Goal: Navigation & Orientation: Find specific page/section

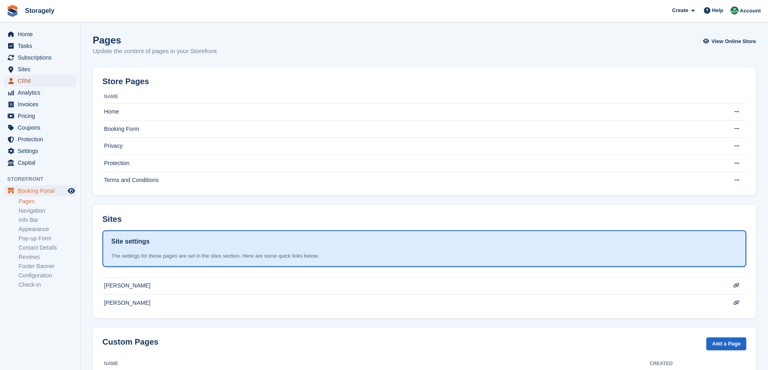
click at [42, 81] on span "CRM" at bounding box center [42, 80] width 48 height 11
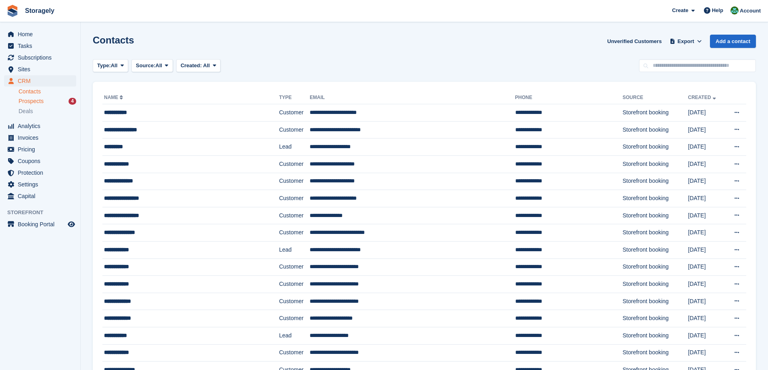
click at [48, 99] on div "Prospects 4" at bounding box center [48, 102] width 58 height 8
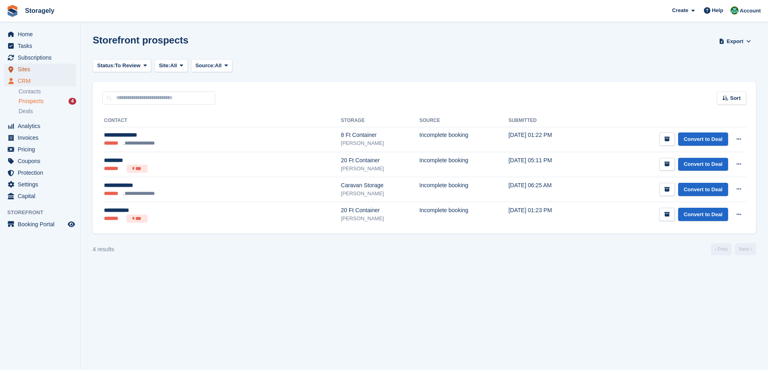
click at [30, 67] on span "Sites" at bounding box center [42, 69] width 48 height 11
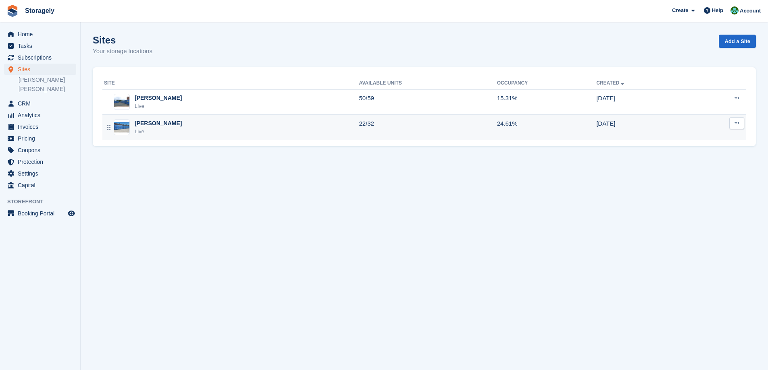
click at [143, 124] on div "[PERSON_NAME]" at bounding box center [158, 123] width 47 height 8
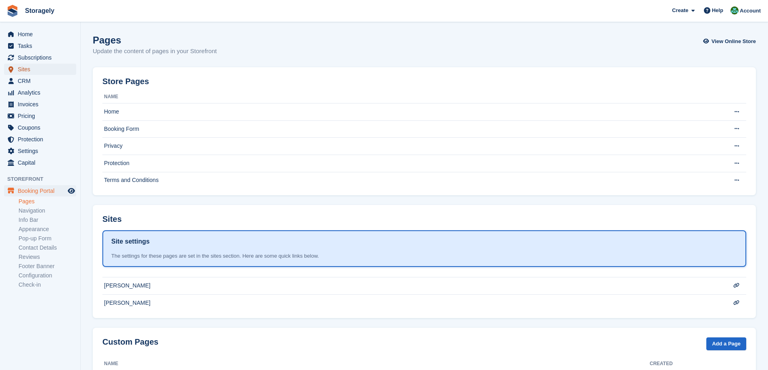
click at [35, 70] on span "Sites" at bounding box center [42, 69] width 48 height 11
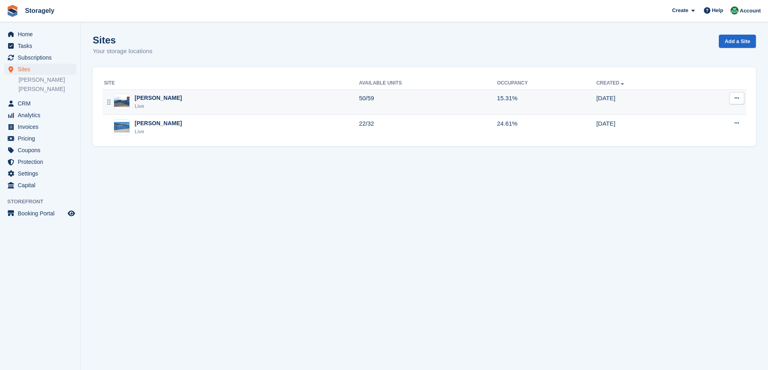
click at [161, 96] on div "Dudley Live" at bounding box center [231, 102] width 255 height 17
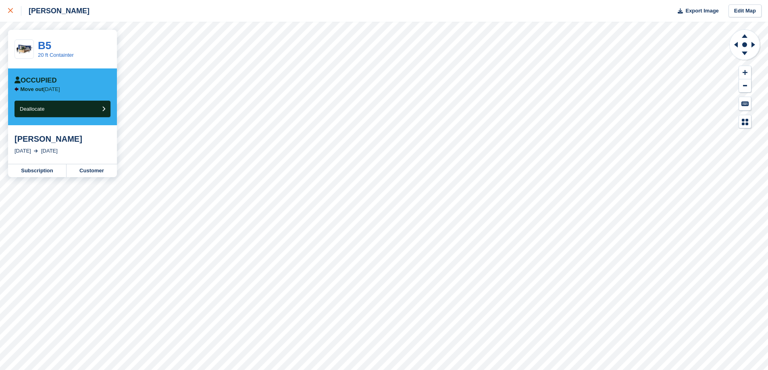
click at [14, 11] on div at bounding box center [14, 11] width 13 height 10
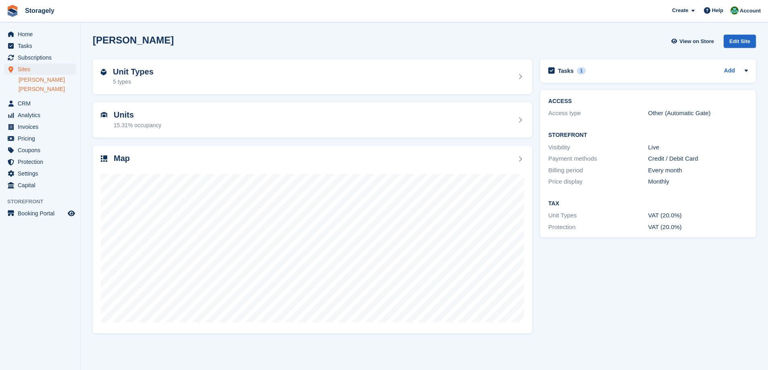
click at [29, 89] on link "[PERSON_NAME]" at bounding box center [48, 89] width 58 height 8
click at [162, 154] on div "Map" at bounding box center [312, 159] width 423 height 11
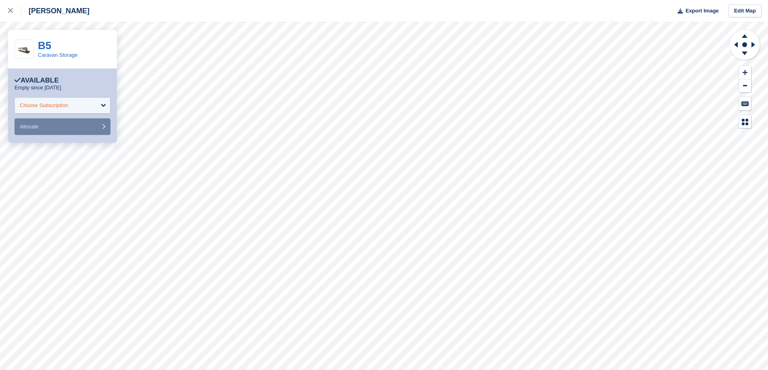
click at [91, 107] on div "Choose Subscription" at bounding box center [63, 106] width 96 height 16
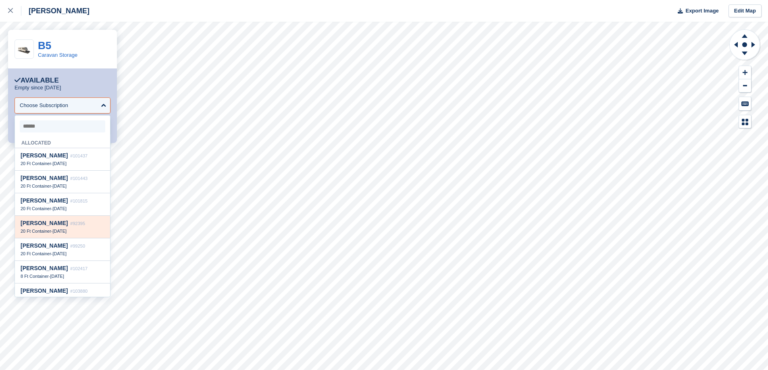
scroll to position [40, 0]
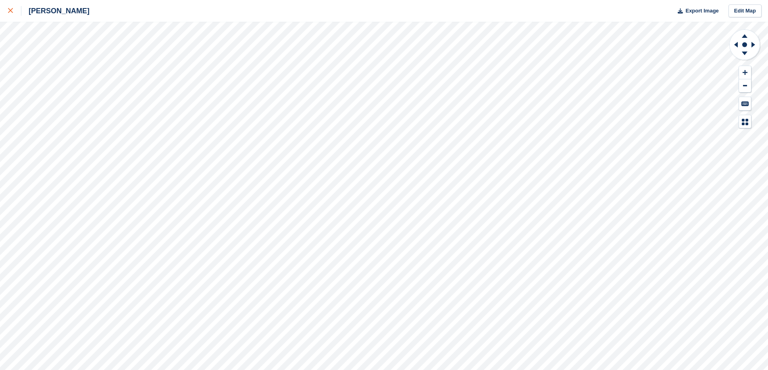
click at [12, 14] on div at bounding box center [14, 11] width 13 height 10
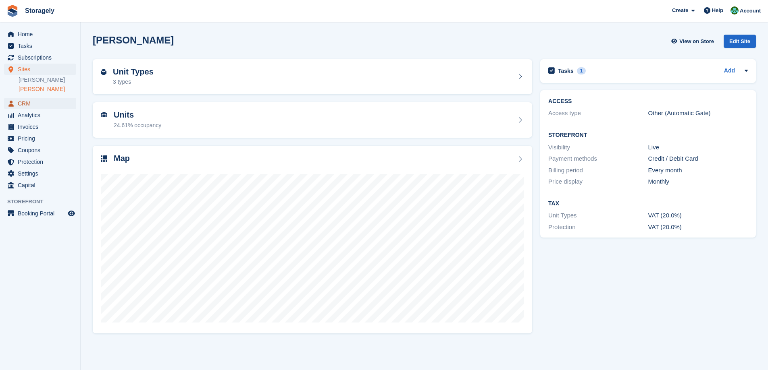
click at [35, 102] on span "CRM" at bounding box center [42, 103] width 48 height 11
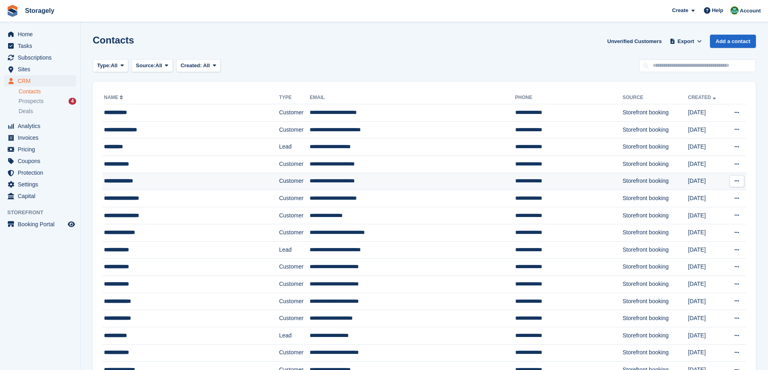
click at [158, 182] on div "**********" at bounding box center [173, 181] width 139 height 8
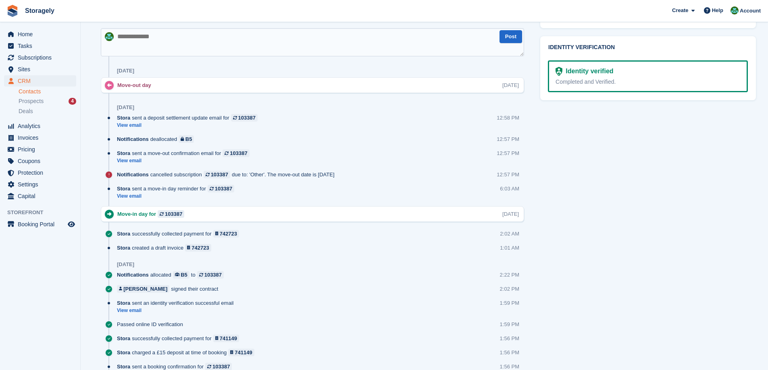
scroll to position [375, 0]
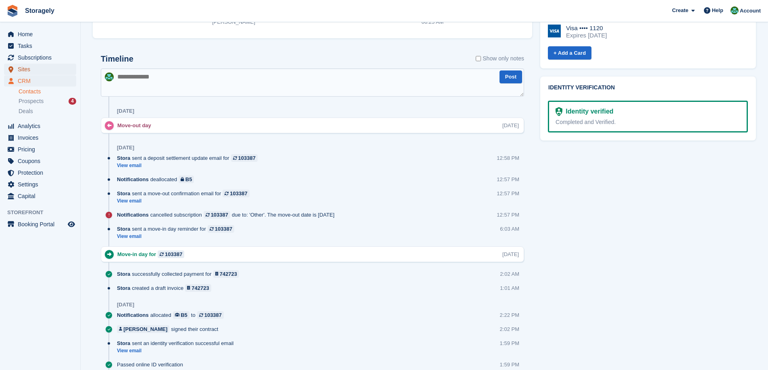
click at [31, 69] on span "Sites" at bounding box center [42, 69] width 48 height 11
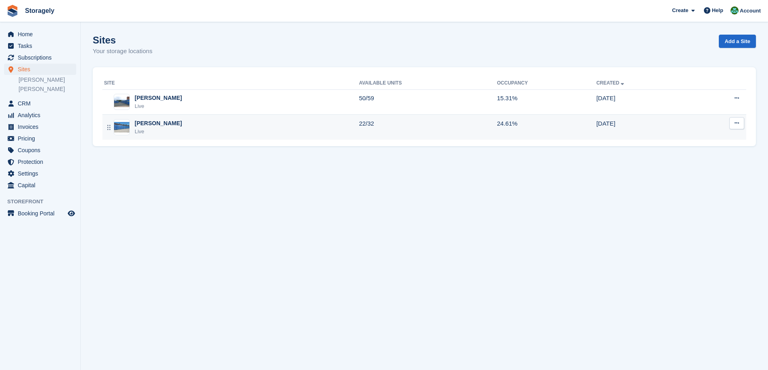
click at [144, 120] on div "[PERSON_NAME]" at bounding box center [158, 123] width 47 height 8
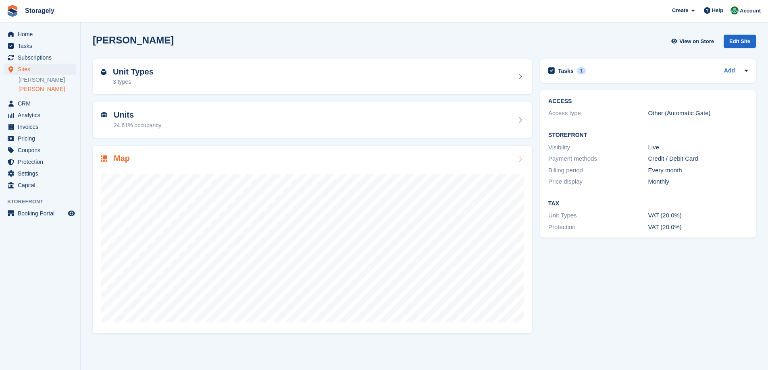
click at [153, 157] on div "Map" at bounding box center [312, 159] width 423 height 11
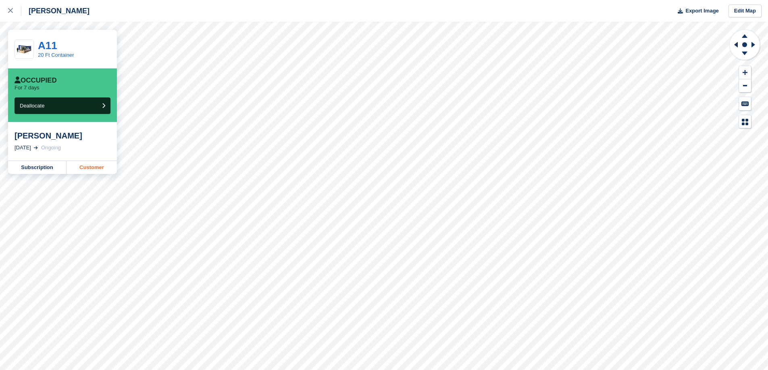
click at [85, 167] on link "Customer" at bounding box center [91, 167] width 50 height 13
click at [14, 6] on div at bounding box center [14, 11] width 13 height 10
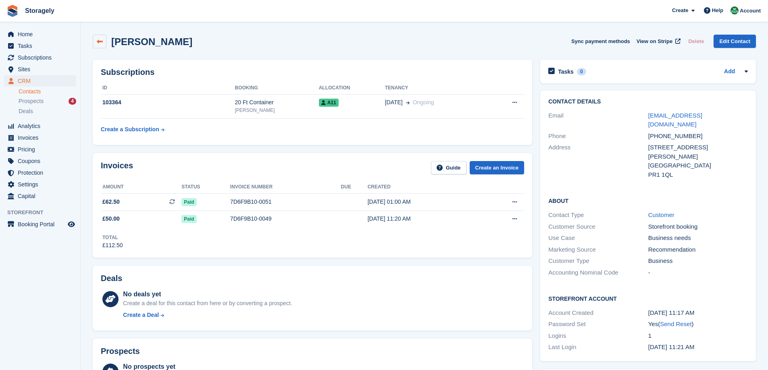
click at [98, 44] on icon at bounding box center [100, 42] width 6 height 6
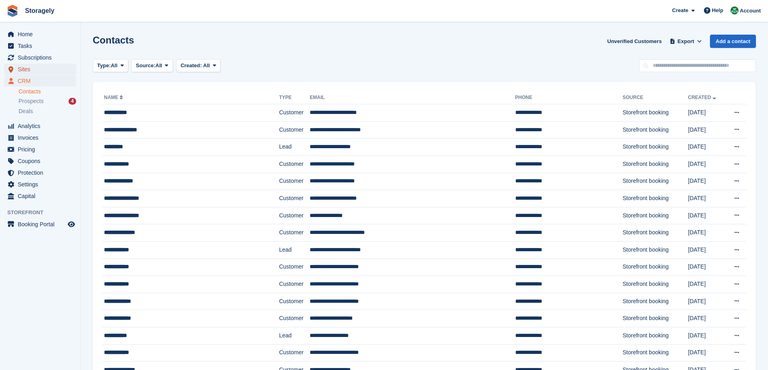
click at [28, 68] on span "Sites" at bounding box center [42, 69] width 48 height 11
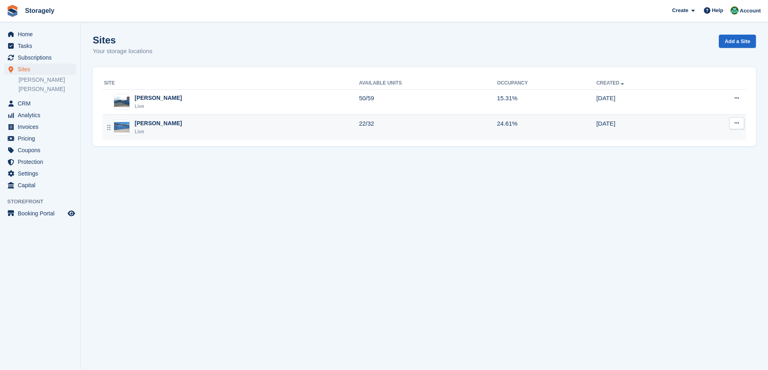
click at [164, 129] on div "Preston Live" at bounding box center [231, 127] width 255 height 17
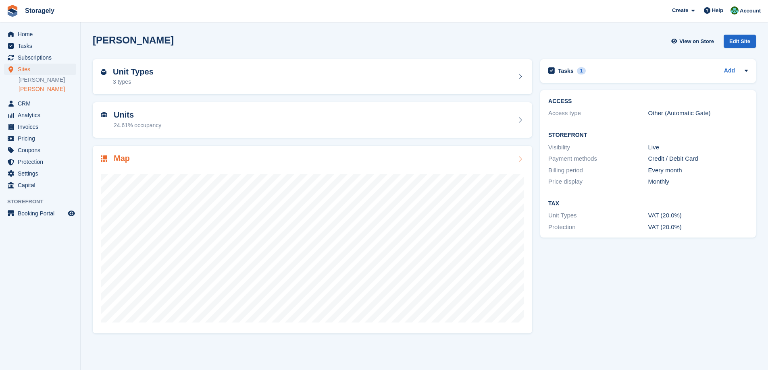
click at [240, 172] on div at bounding box center [312, 244] width 423 height 161
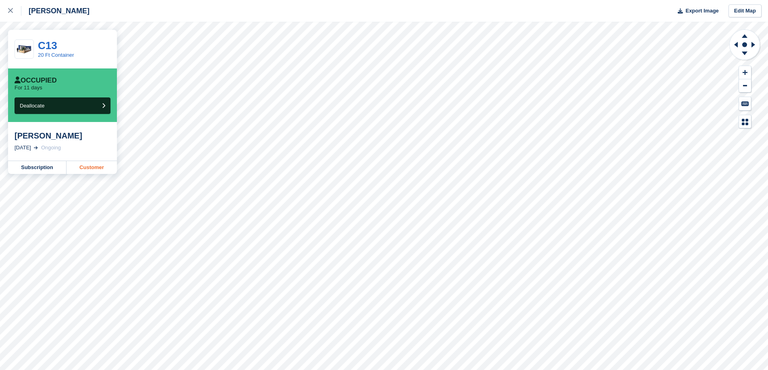
click at [90, 169] on link "Customer" at bounding box center [91, 167] width 50 height 13
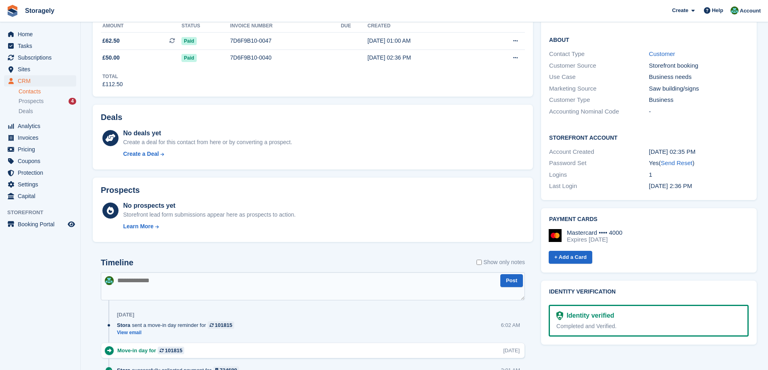
scroll to position [363, 0]
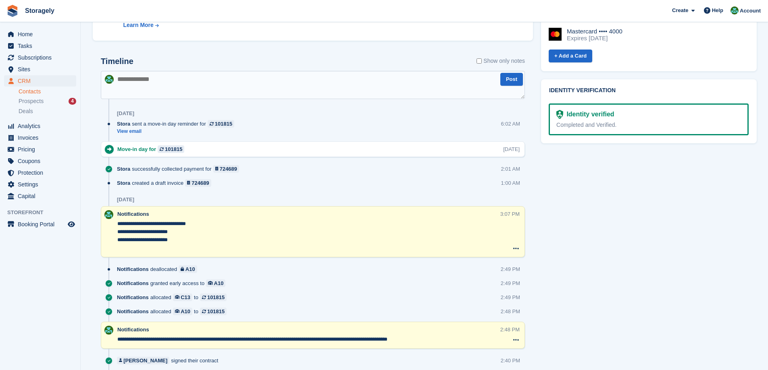
click at [171, 85] on textarea at bounding box center [313, 85] width 424 height 28
click at [247, 75] on textarea "**********" at bounding box center [313, 85] width 424 height 28
click at [270, 81] on textarea "**********" at bounding box center [313, 85] width 424 height 28
paste textarea
click at [261, 80] on textarea "**********" at bounding box center [313, 85] width 424 height 28
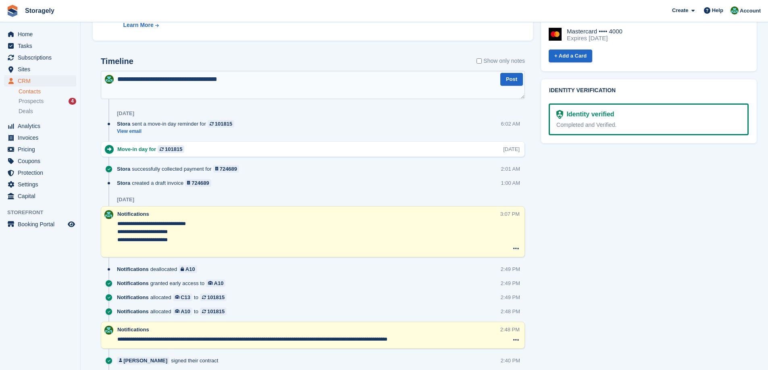
paste textarea "**********"
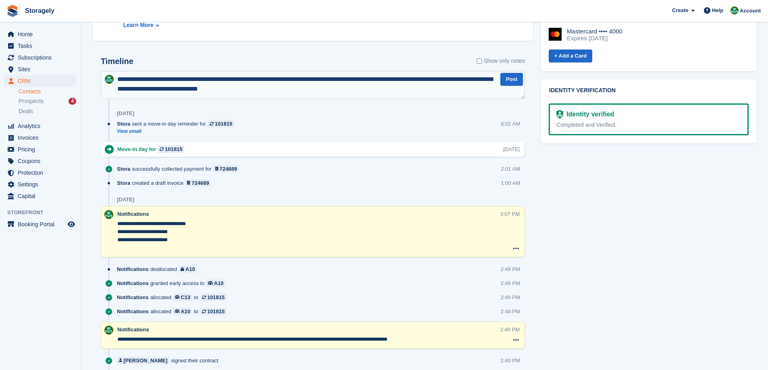
click at [244, 79] on textarea "**********" at bounding box center [313, 85] width 424 height 28
click at [309, 89] on textarea "**********" at bounding box center [313, 85] width 424 height 28
drag, startPoint x: 327, startPoint y: 92, endPoint x: 27, endPoint y: 66, distance: 300.5
click at [27, 66] on div "Home Tasks Subscriptions Subscriptions Subscriptions Contracts Price increases …" at bounding box center [384, 82] width 768 height 890
type textarea "**********"
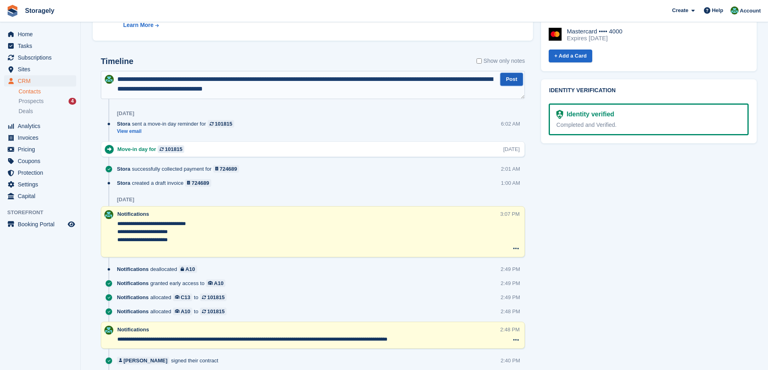
click at [510, 80] on button "Post" at bounding box center [511, 79] width 23 height 13
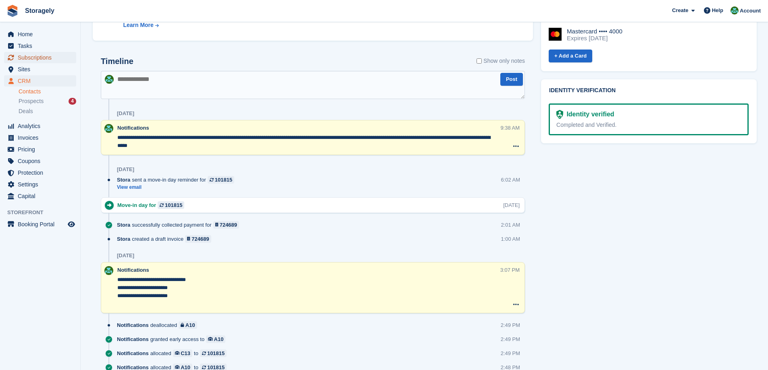
click at [36, 62] on span "Subscriptions" at bounding box center [42, 57] width 48 height 11
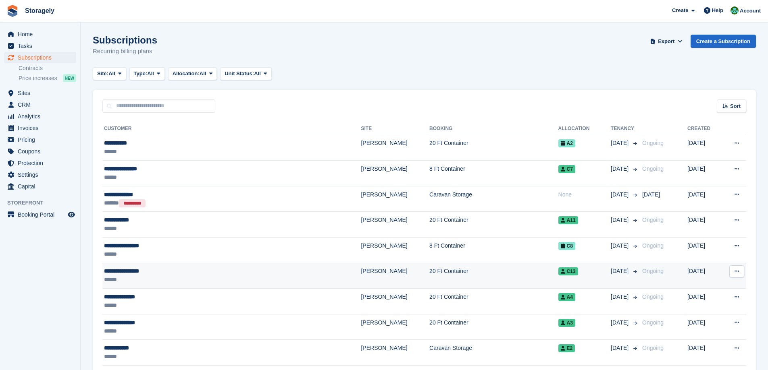
click at [172, 274] on div "**********" at bounding box center [191, 271] width 174 height 8
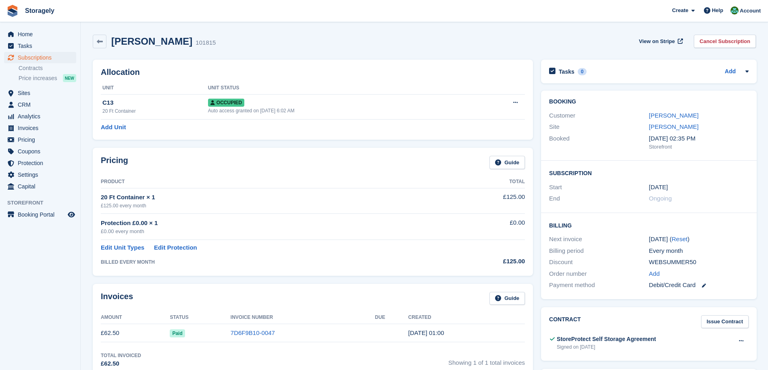
scroll to position [322, 0]
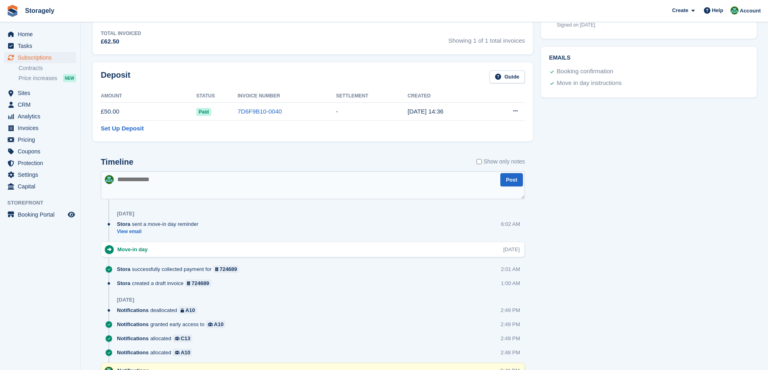
click at [185, 191] on textarea at bounding box center [313, 185] width 424 height 28
paste textarea "**********"
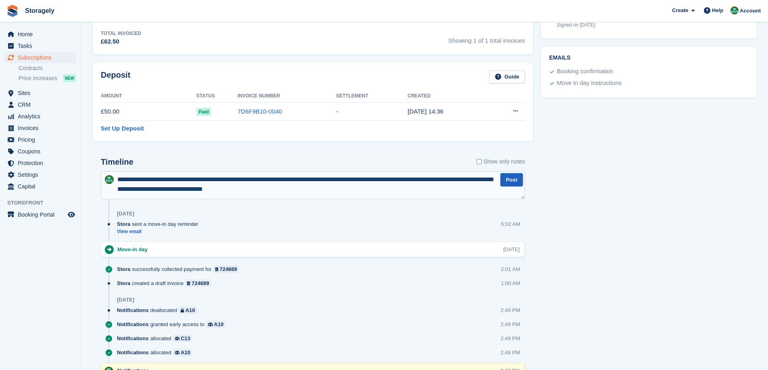
type textarea "**********"
click at [511, 180] on button "Post" at bounding box center [511, 179] width 23 height 13
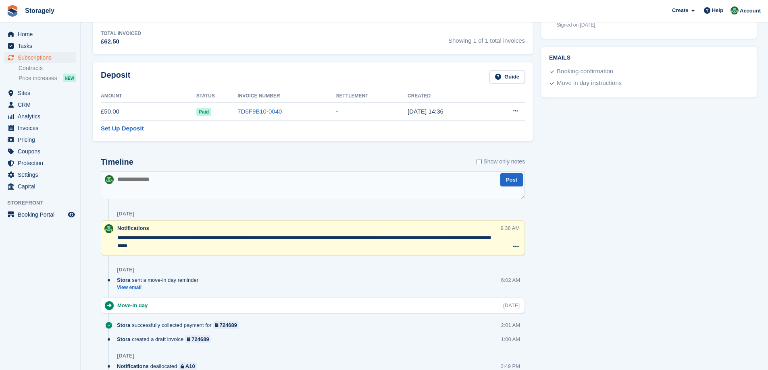
click at [600, 253] on div "Tasks 0 Add No tasks related to Subscription #101815 Booking Customer IQRAM MOO…" at bounding box center [649, 160] width 224 height 855
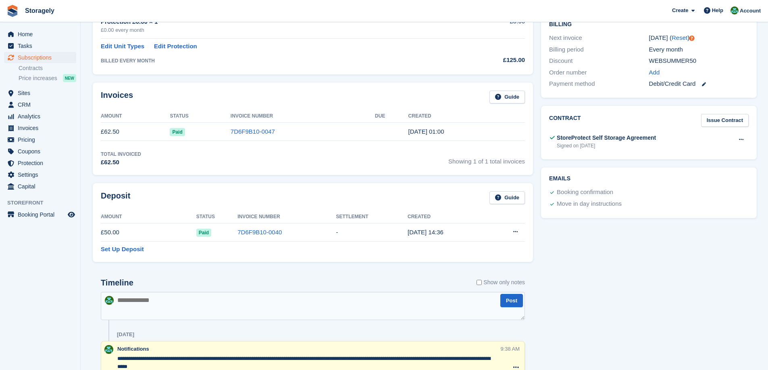
scroll to position [0, 0]
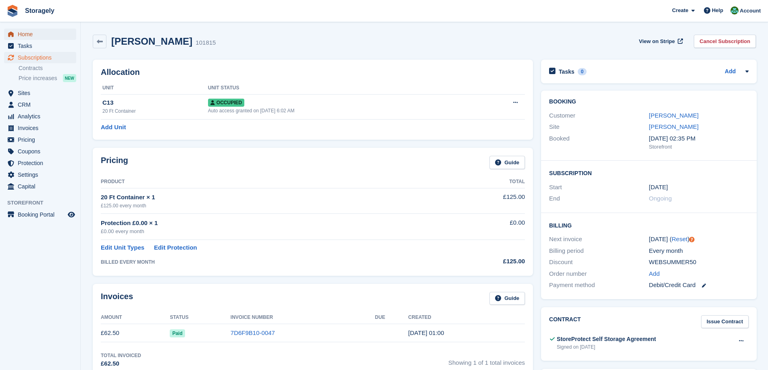
click at [34, 38] on span "Home" at bounding box center [42, 34] width 48 height 11
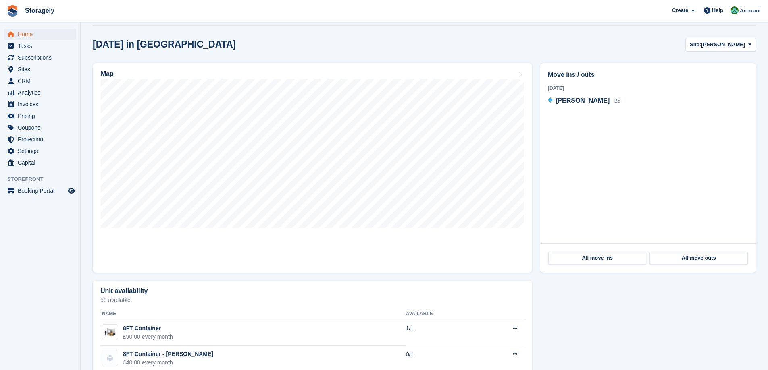
scroll to position [298, 0]
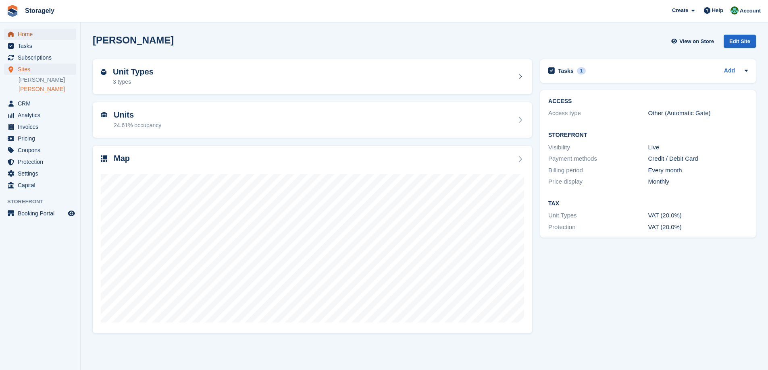
click at [43, 36] on span "Home" at bounding box center [42, 34] width 48 height 11
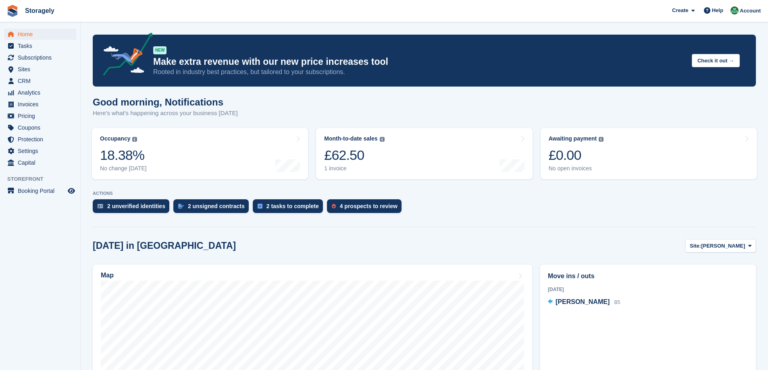
click at [483, 218] on section "NEW Make extra revenue with our new price increases tool Rooted in industry bes…" at bounding box center [424, 334] width 687 height 668
drag, startPoint x: 21, startPoint y: 65, endPoint x: 26, endPoint y: 73, distance: 8.9
click at [21, 65] on span "Sites" at bounding box center [42, 69] width 48 height 11
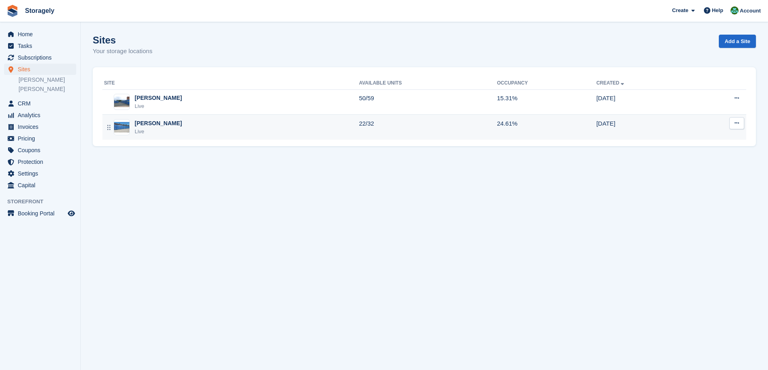
click at [175, 131] on div "Preston Live" at bounding box center [231, 127] width 255 height 17
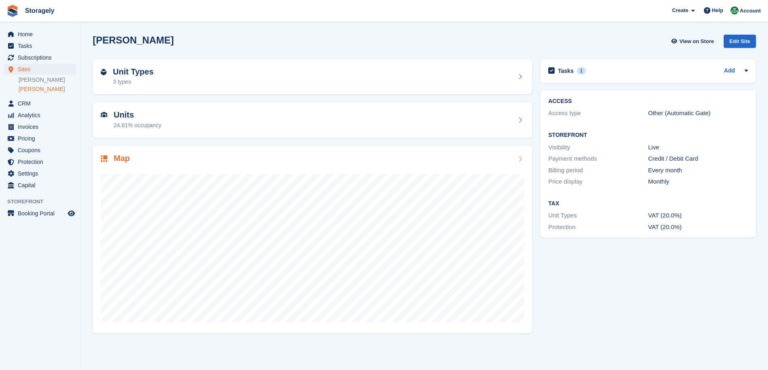
click at [254, 154] on div "Map" at bounding box center [312, 159] width 423 height 11
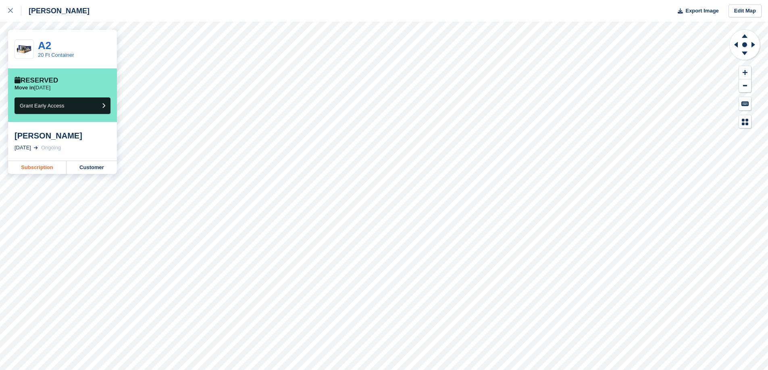
click at [43, 170] on link "Subscription" at bounding box center [37, 167] width 58 height 13
click at [68, 108] on button "Grant Early Access" at bounding box center [63, 106] width 96 height 17
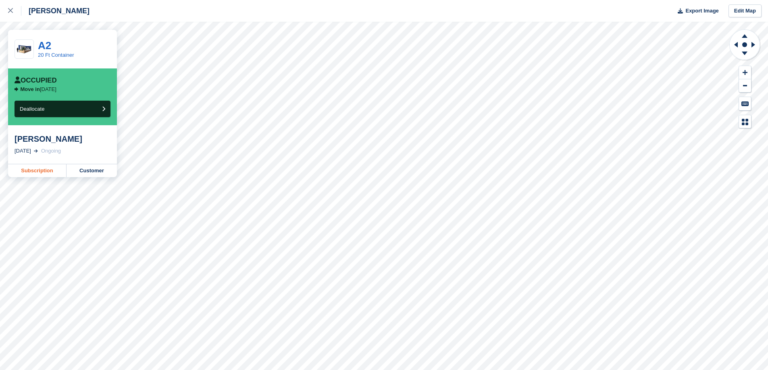
click at [37, 171] on link "Subscription" at bounding box center [37, 170] width 58 height 13
click at [18, 13] on div at bounding box center [14, 11] width 13 height 10
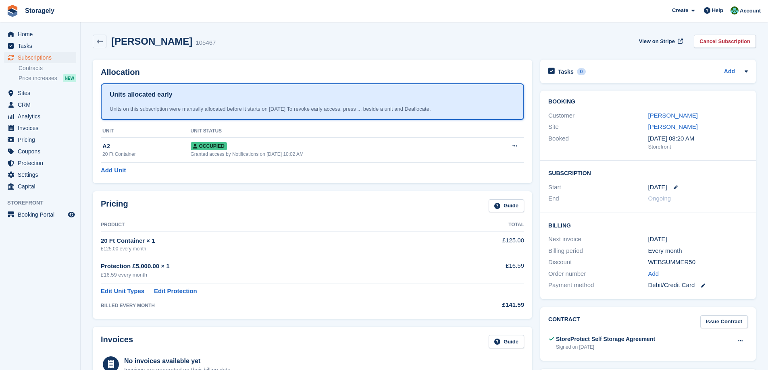
click at [85, 272] on section "[PERSON_NAME] 105467 View on Stripe Cancel Subscription Allocation Units alloca…" at bounding box center [424, 364] width 687 height 728
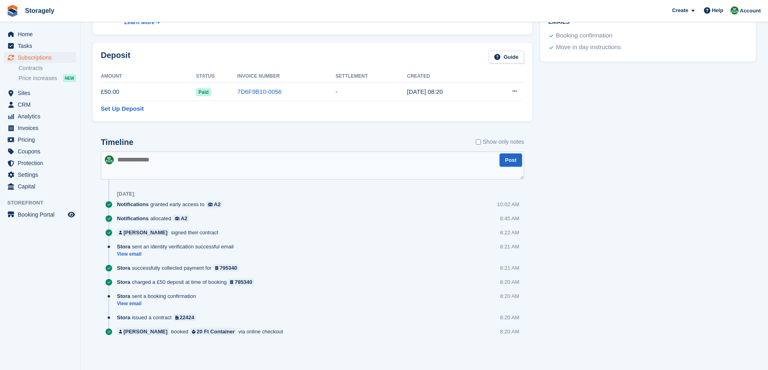
scroll to position [36, 0]
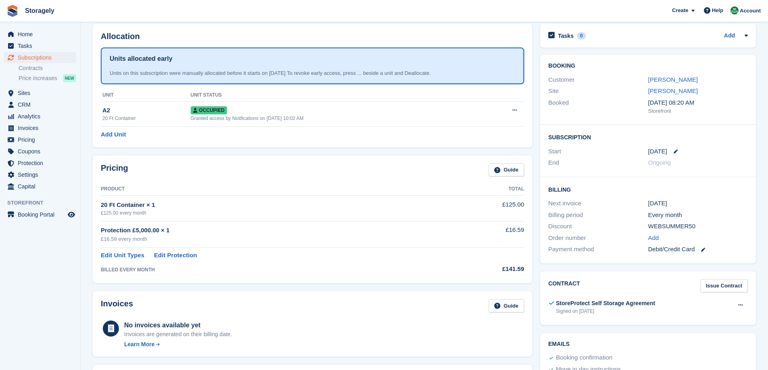
click at [656, 227] on div "WEBSUMMER50" at bounding box center [698, 226] width 100 height 9
click at [627, 210] on div "Billing period Every month" at bounding box center [647, 216] width 199 height 12
click at [83, 91] on section "Wasim Riley 105467 View on Stripe Cancel Subscription Allocation Units allocate…" at bounding box center [424, 328] width 687 height 728
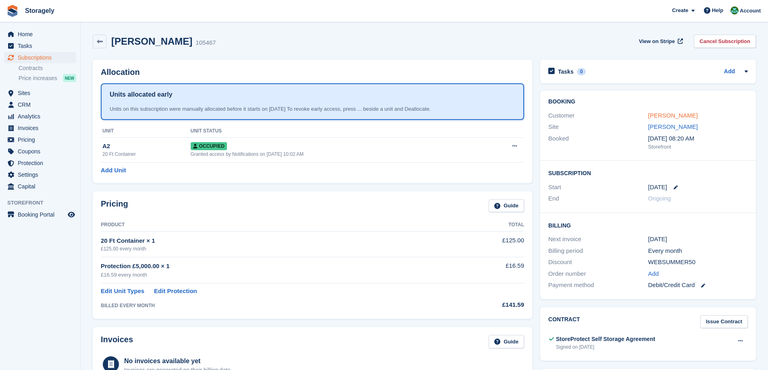
click at [663, 112] on link "[PERSON_NAME]" at bounding box center [673, 115] width 50 height 7
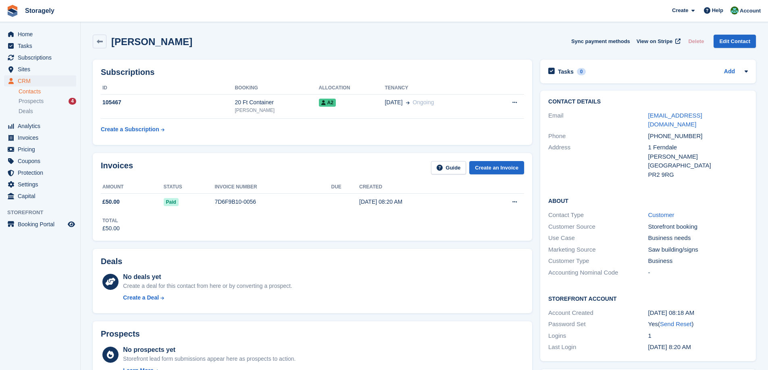
click at [81, 207] on section "Wasim Riley Sync payment methods View on Stripe Delete Edit Contact Subscriptio…" at bounding box center [424, 332] width 687 height 664
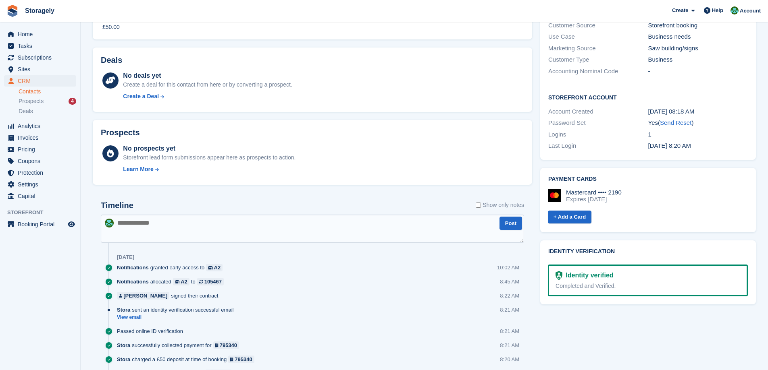
scroll to position [294, 0]
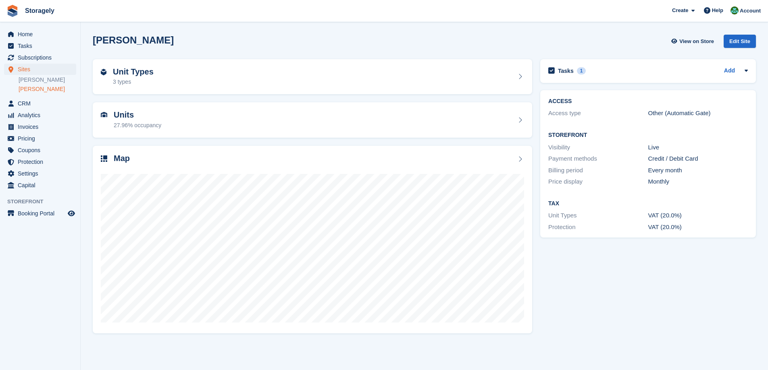
click at [86, 98] on section "Preston View on Store Edit Site Unit Types 3 types Units 27.96% occupancy Map T…" at bounding box center [424, 185] width 687 height 370
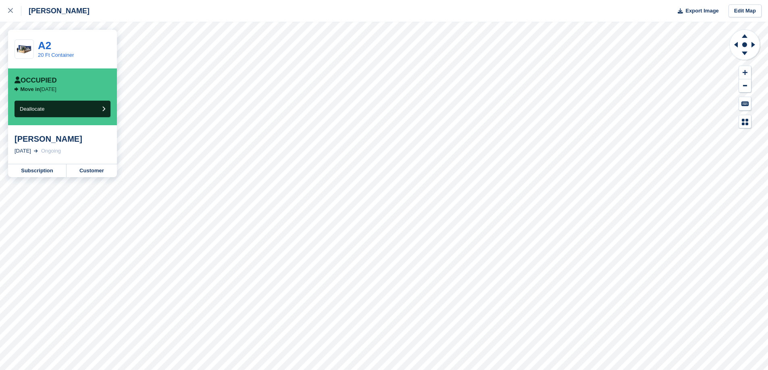
click at [27, 140] on div "[PERSON_NAME]" at bounding box center [63, 139] width 96 height 10
drag, startPoint x: 27, startPoint y: 140, endPoint x: 44, endPoint y: 141, distance: 17.4
click at [46, 142] on div "[PERSON_NAME]" at bounding box center [63, 139] width 96 height 10
copy div "[PERSON_NAME]"
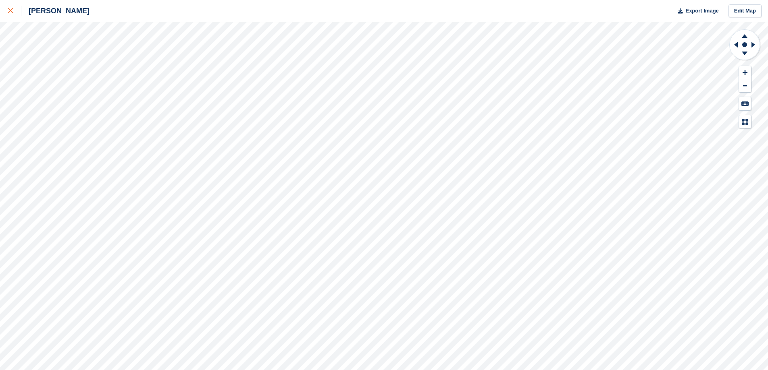
click at [11, 20] on link at bounding box center [10, 11] width 21 height 22
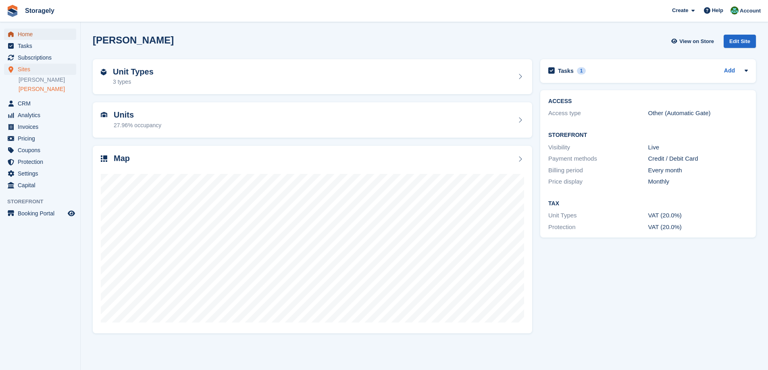
click at [46, 32] on span "Home" at bounding box center [42, 34] width 48 height 11
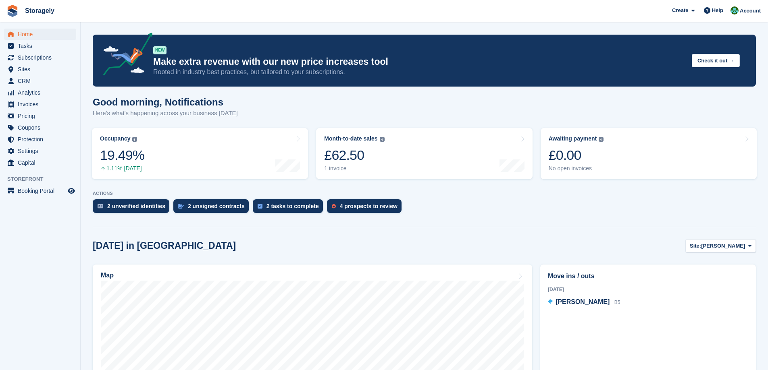
scroll to position [161, 0]
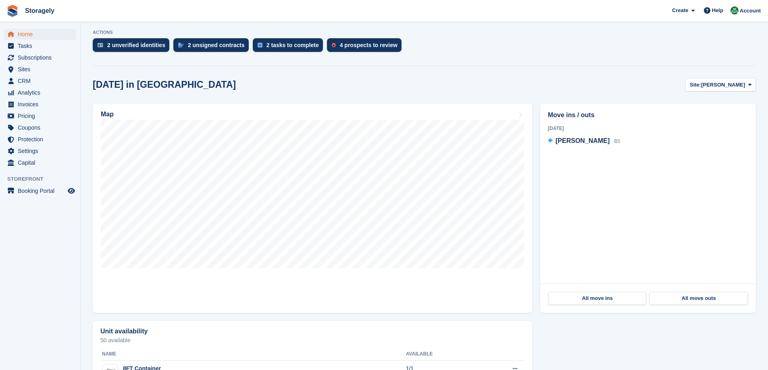
click at [534, 224] on div "Map" at bounding box center [312, 209] width 447 height 218
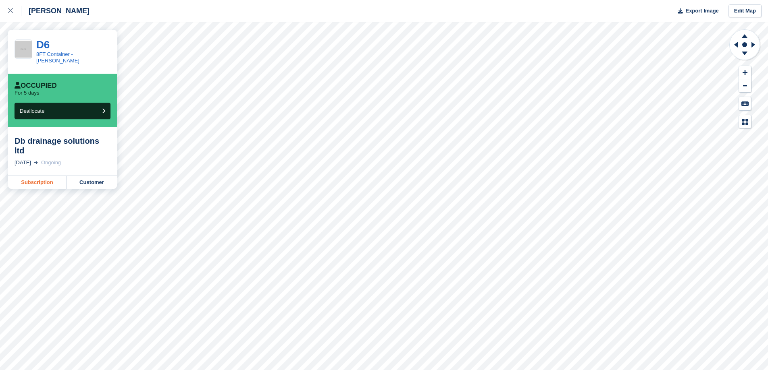
click at [49, 176] on link "Subscription" at bounding box center [37, 182] width 58 height 13
click at [10, 14] on div at bounding box center [14, 11] width 13 height 10
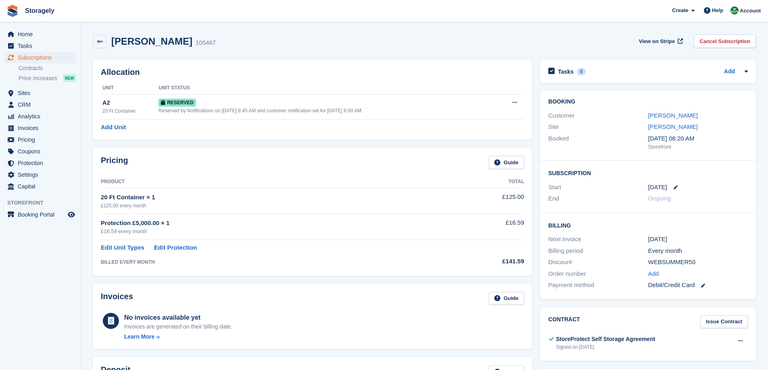
click at [534, 116] on div "Allocation Unit Unit Status A2 20 Ft Container Reserved Reserved by Notificatio…" at bounding box center [312, 100] width 447 height 88
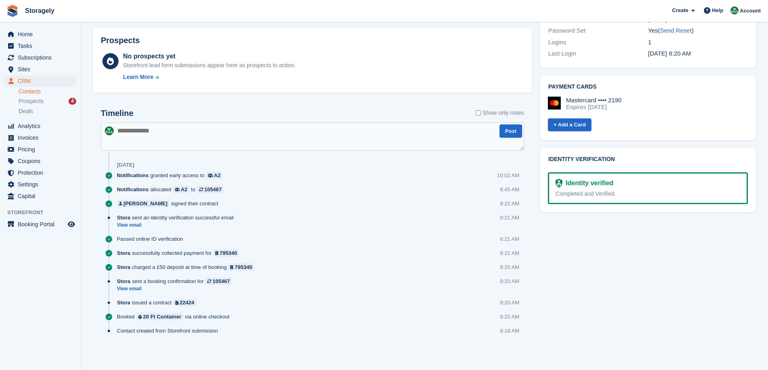
scroll to position [294, 0]
click at [356, 107] on div "Timeline Show only notes Post Today Notifications granted early access to A2 10…" at bounding box center [312, 230] width 439 height 259
click at [29, 103] on span "Prospects" at bounding box center [31, 102] width 25 height 8
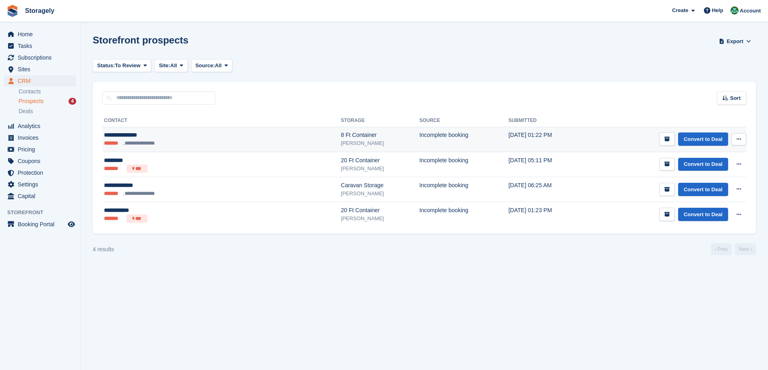
click at [207, 143] on ul "**********" at bounding box center [168, 143] width 129 height 8
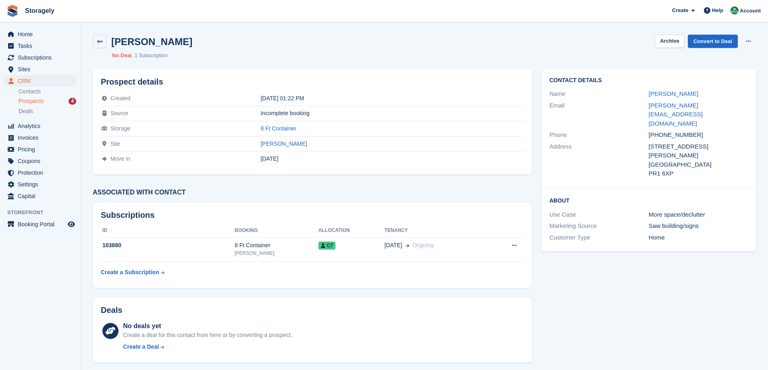
scroll to position [40, 0]
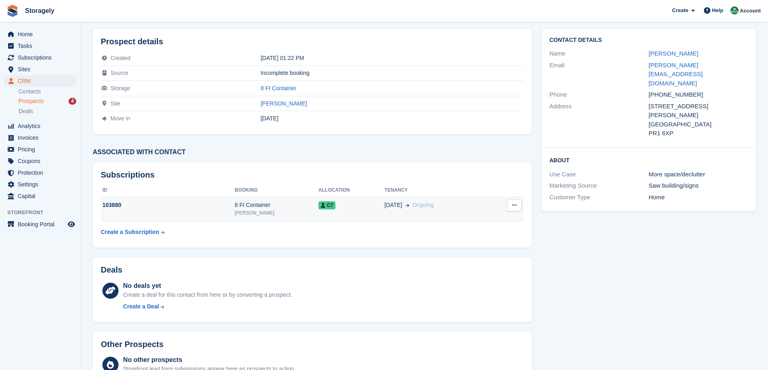
click at [303, 211] on div "[PERSON_NAME]" at bounding box center [276, 213] width 84 height 7
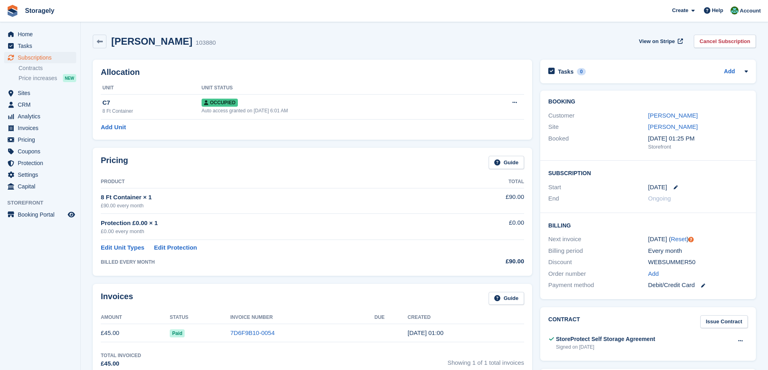
click at [534, 144] on div "Pricing Guide Product Total 8 Ft Container × 1 £90.00 every month £90.00 Protec…" at bounding box center [312, 212] width 447 height 136
click at [37, 90] on span "Sites" at bounding box center [42, 92] width 48 height 11
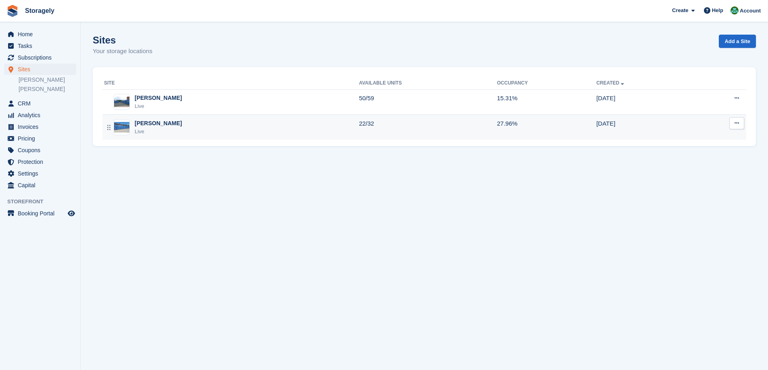
click at [183, 130] on div "Preston Live" at bounding box center [231, 127] width 255 height 17
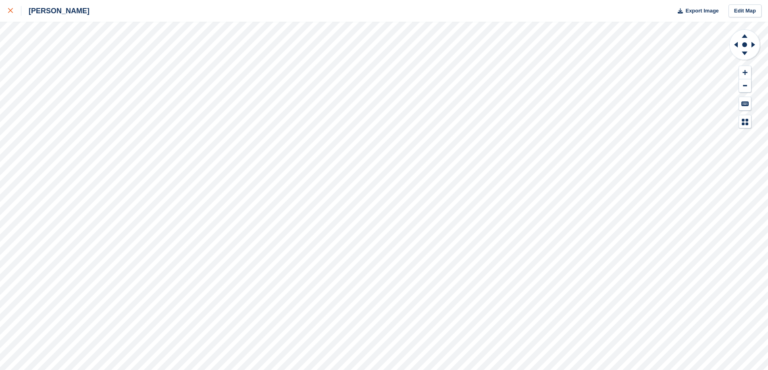
click at [10, 12] on icon at bounding box center [10, 10] width 5 height 5
